Goal: Find specific page/section: Locate a particular part of the current website

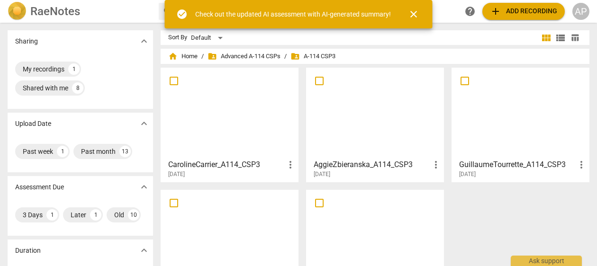
click at [311, 19] on div "Check out the updated AI assessment with AI-generated summary!" at bounding box center [293, 14] width 196 height 10
click at [419, 15] on span "close" at bounding box center [413, 14] width 11 height 11
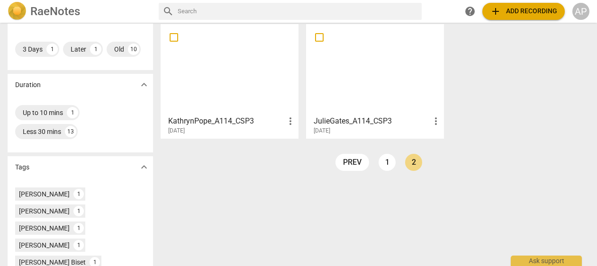
scroll to position [175, 0]
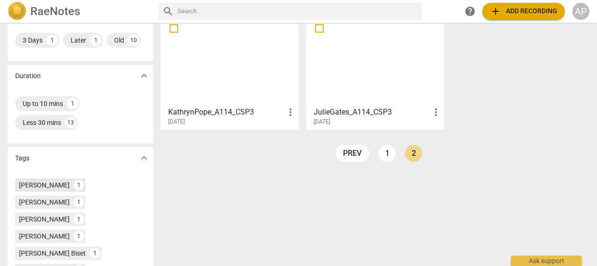
click at [39, 182] on div "[PERSON_NAME]" at bounding box center [44, 185] width 51 height 9
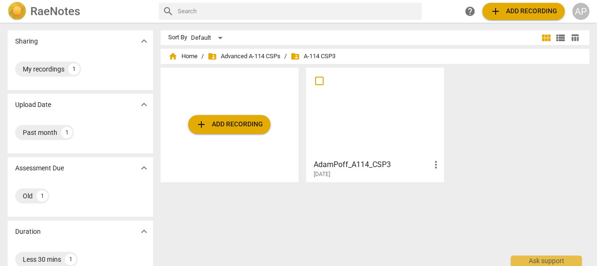
click at [322, 124] on div at bounding box center [374, 113] width 131 height 84
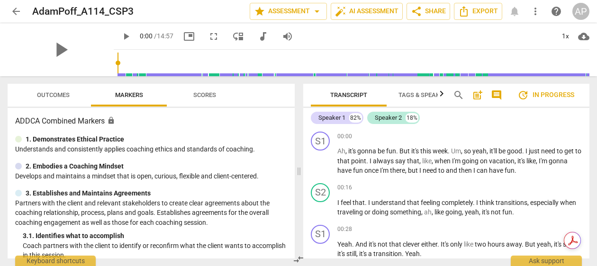
click at [208, 93] on span "Scores" at bounding box center [204, 94] width 23 height 7
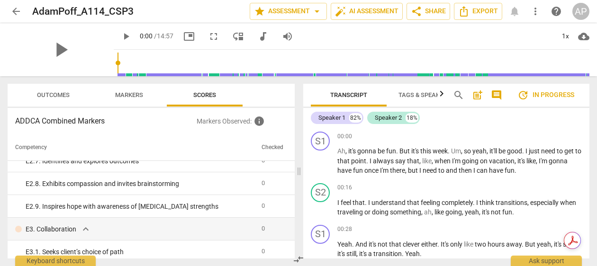
scroll to position [1452, 0]
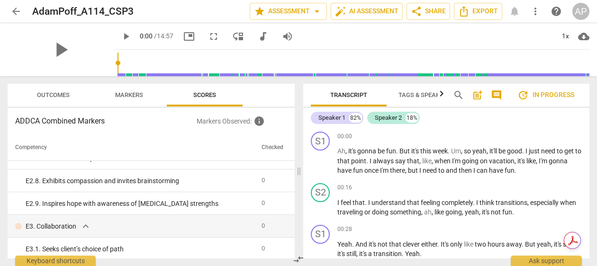
click at [70, 94] on span "Outcomes" at bounding box center [53, 94] width 33 height 7
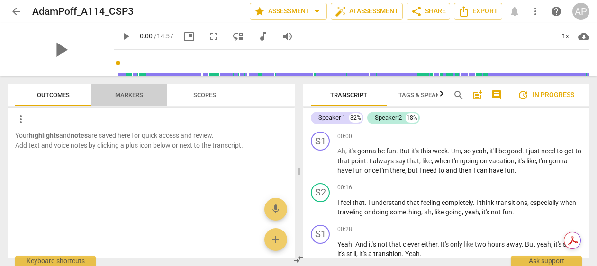
click at [137, 93] on span "Markers" at bounding box center [129, 94] width 28 height 7
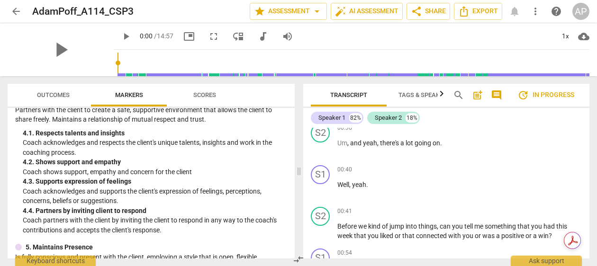
scroll to position [0, 0]
